Goal: Use online tool/utility: Utilize a website feature to perform a specific function

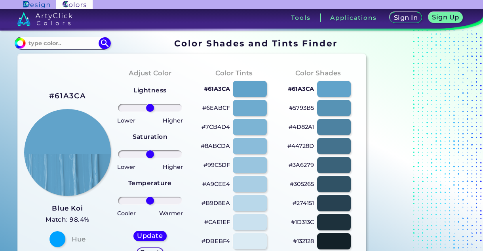
click at [85, 96] on h2 "#61A3CA" at bounding box center [67, 96] width 37 height 10
click at [85, 96] on h2 "#61A3CA copied copied" at bounding box center [67, 96] width 37 height 10
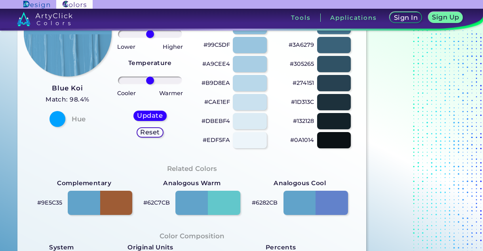
scroll to position [120, 0]
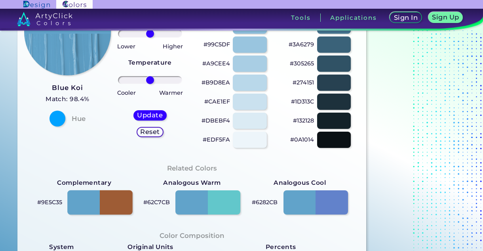
click at [122, 204] on div at bounding box center [99, 202] width 65 height 25
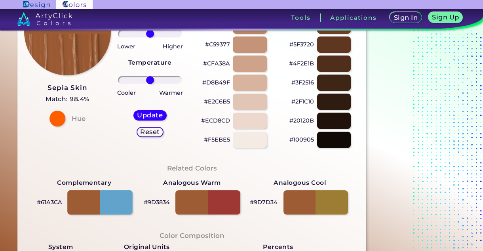
click at [86, 199] on div at bounding box center [99, 202] width 65 height 25
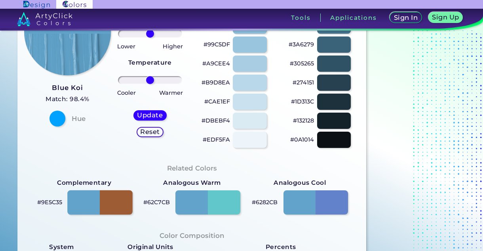
click at [113, 205] on div at bounding box center [99, 202] width 65 height 25
type input "#9e5c35"
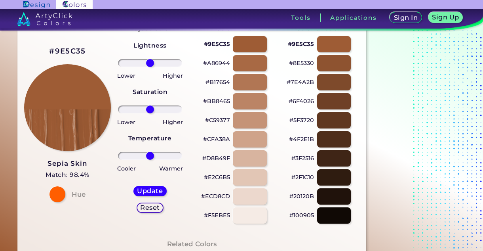
scroll to position [51, 0]
